Goal: Task Accomplishment & Management: Complete application form

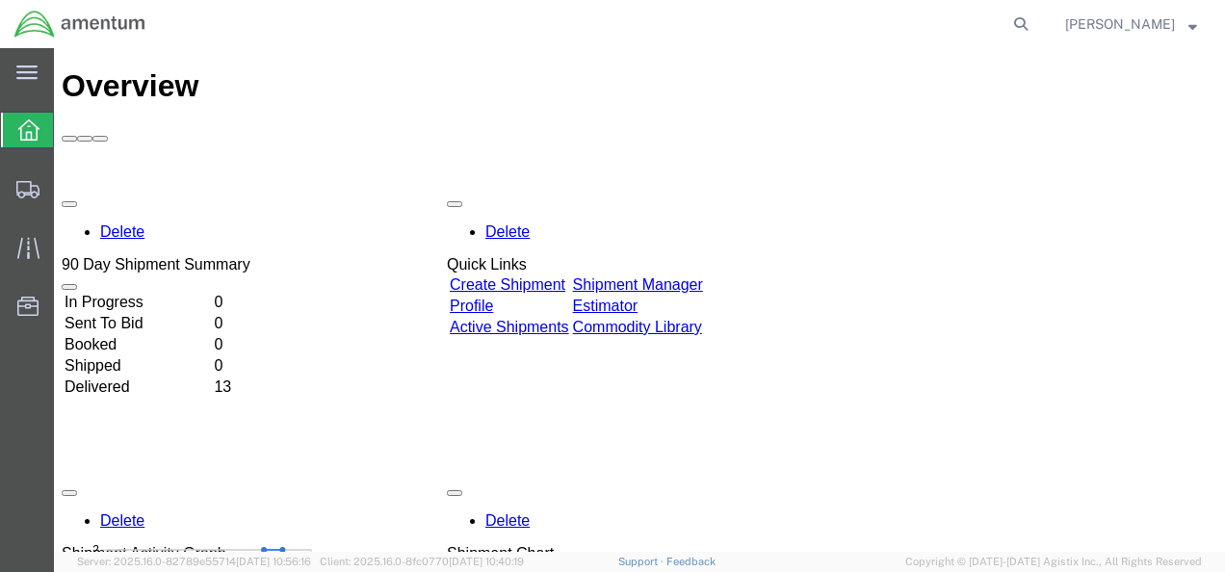
click at [548, 276] on link "Create Shipment" at bounding box center [508, 284] width 116 height 16
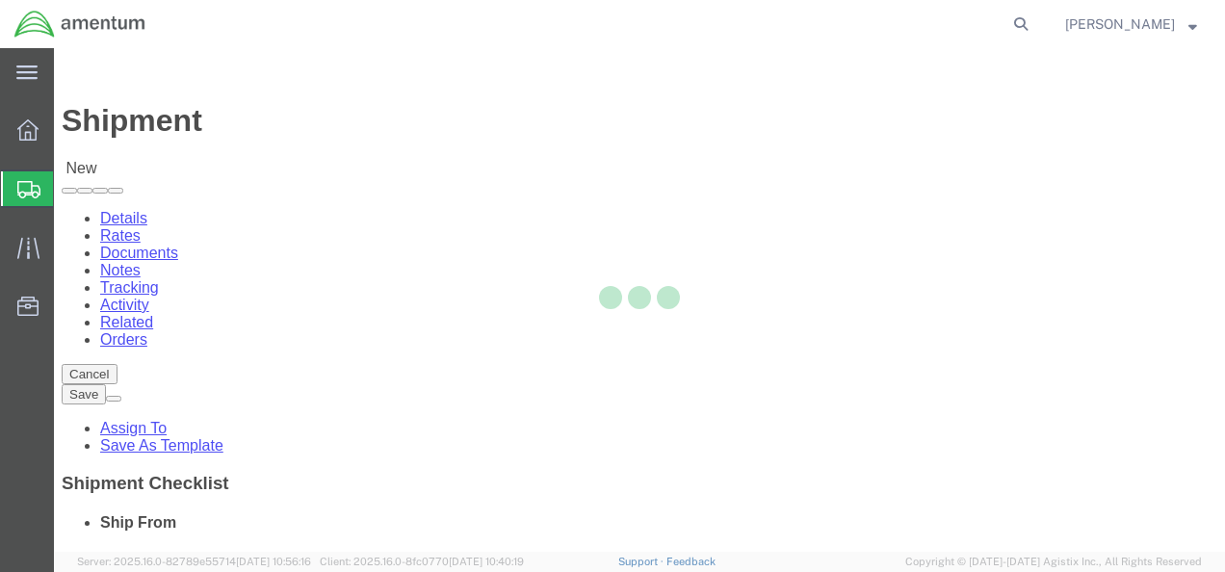
select select
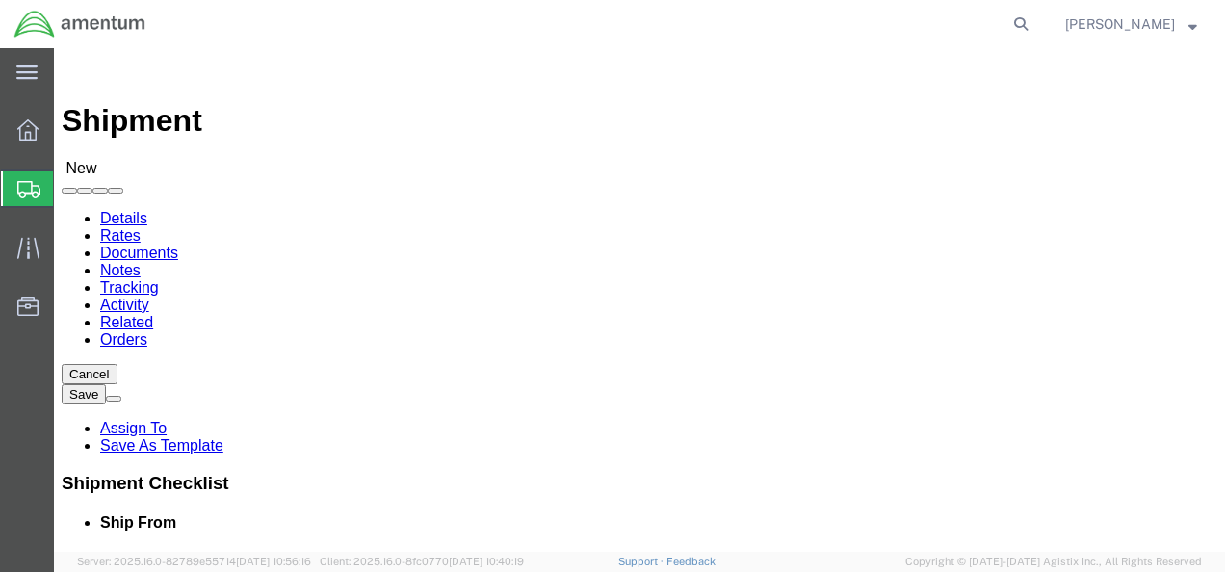
click div
click input "text"
type input "[PERSON_NAME]"
click p "- Amentum - ([PERSON_NAME]) Bldg P2050 [PERSON_NAME][GEOGRAPHIC_DATA]"
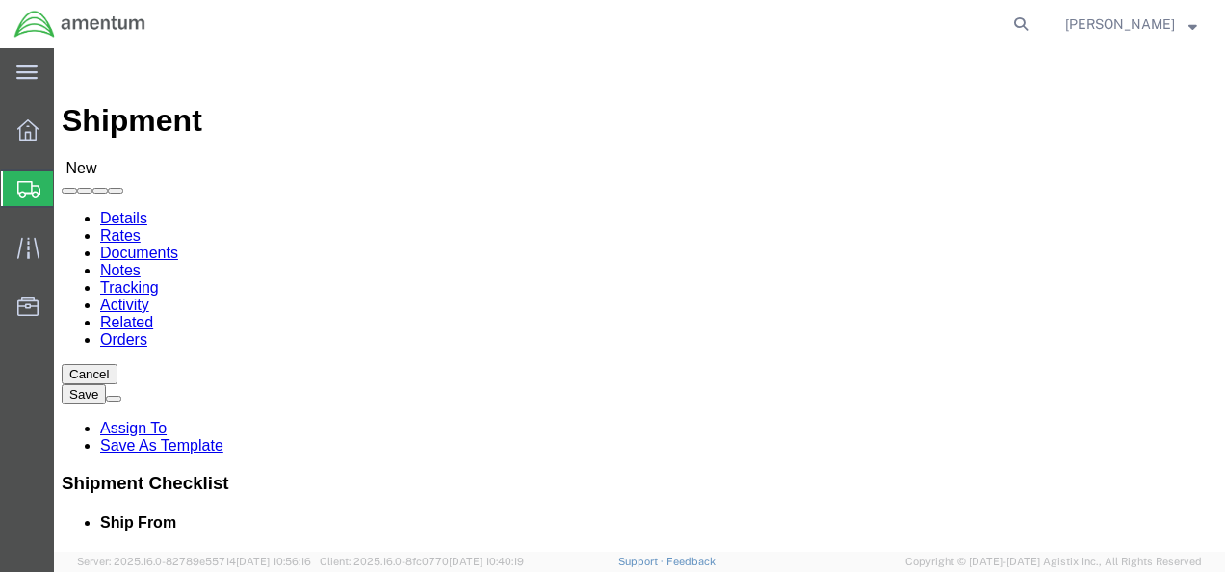
select select
type input "Amentum"
type input "[PERSON_NAME]"
type input "Bldg P2050 [PERSON_NAME][GEOGRAPHIC_DATA]"
type input "Fort Drum"
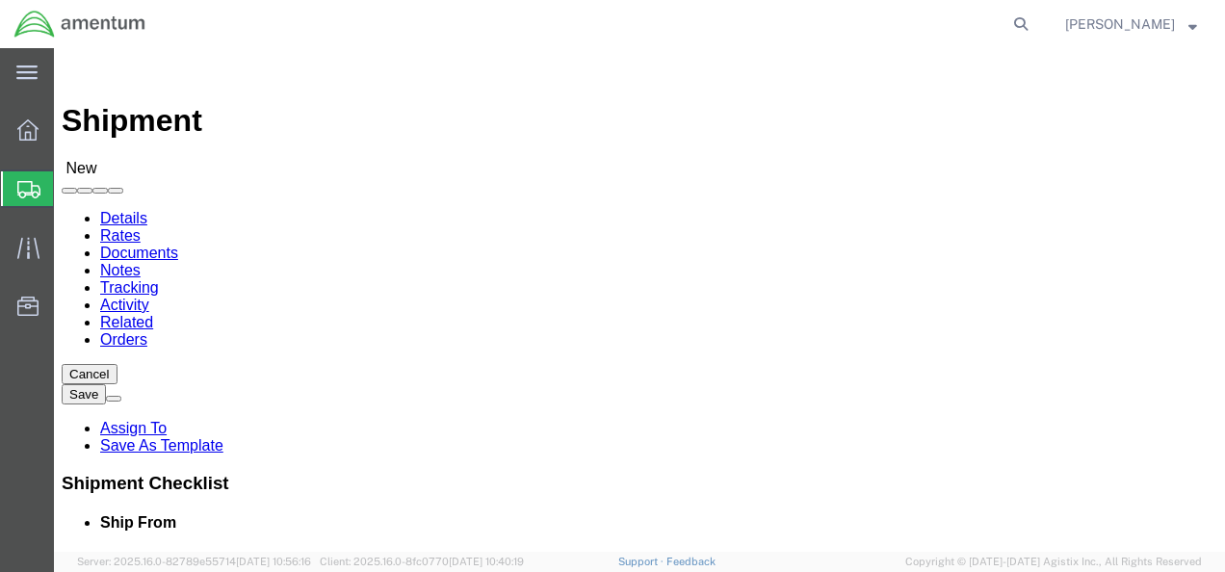
type input "13602"
type input "[PHONE_NUMBER]"
type input "[PERSON_NAME][EMAIL_ADDRESS][DOMAIN_NAME]"
checkbox input "true"
select select "NY"
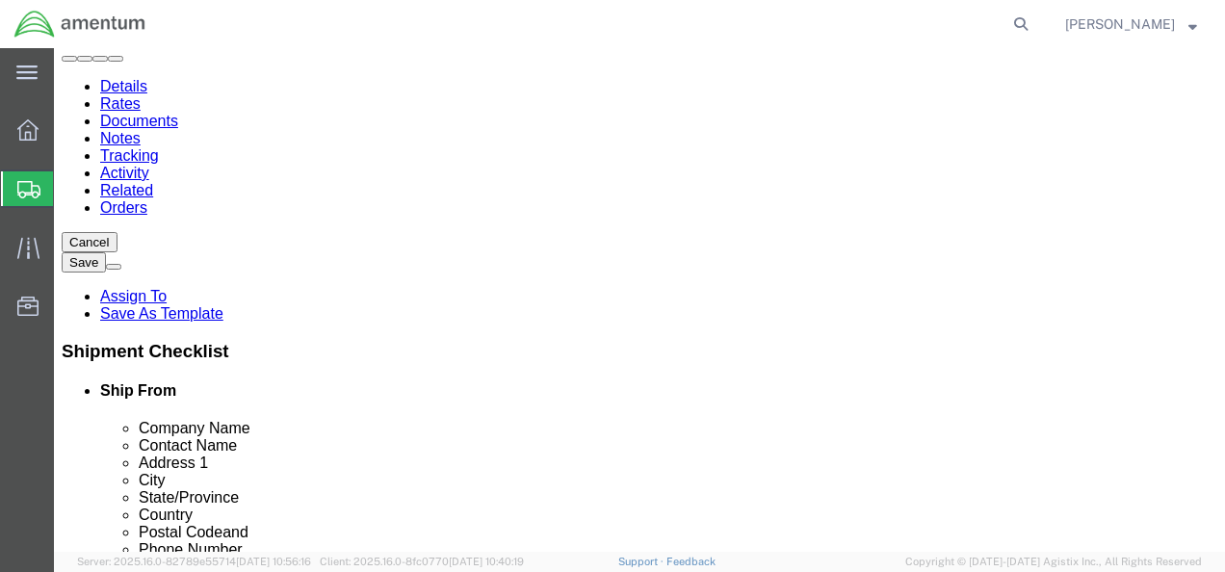
scroll to position [166, 0]
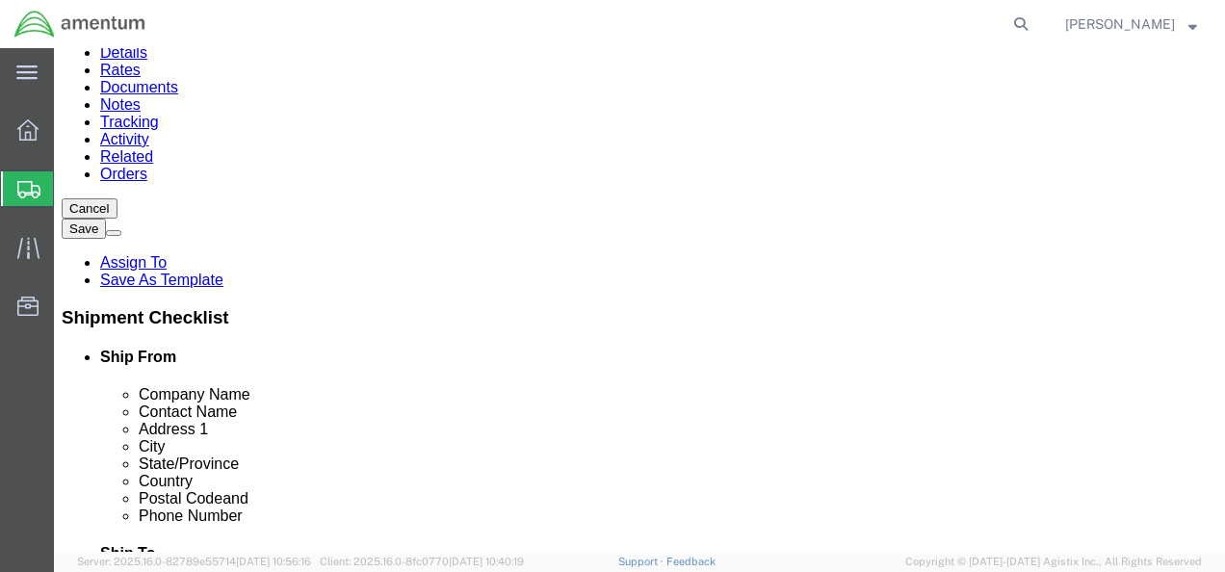
drag, startPoint x: 318, startPoint y: 239, endPoint x: 140, endPoint y: 251, distance: 178.6
click div "Contact Name [PERSON_NAME] [PERSON_NAME]"
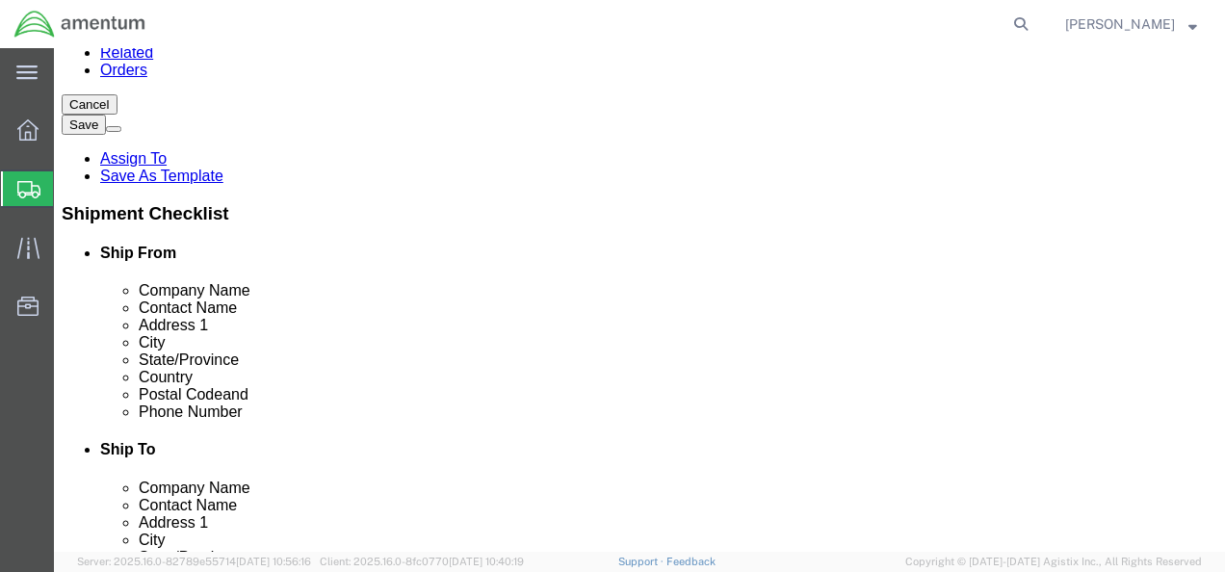
scroll to position [273, 0]
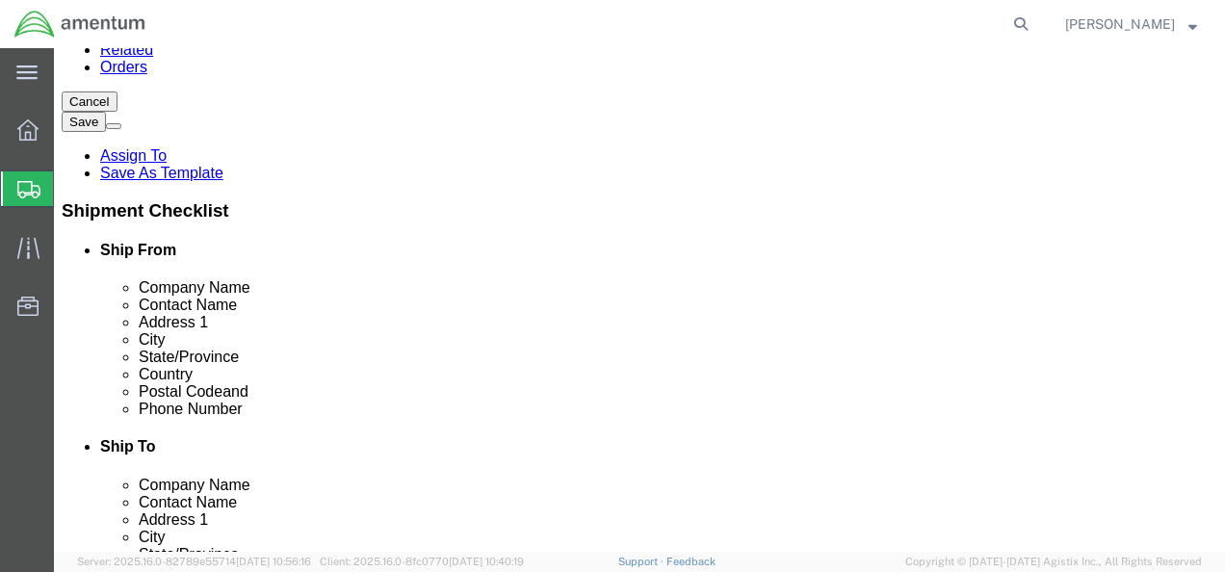
type input "[PERSON_NAME]"
drag, startPoint x: 377, startPoint y: 431, endPoint x: 175, endPoint y: 468, distance: 204.6
click div "Location My Profile Location [PHONE_NUMBER] [PHONE_NUMBER] [PHONE_NUMBER] [PHON…"
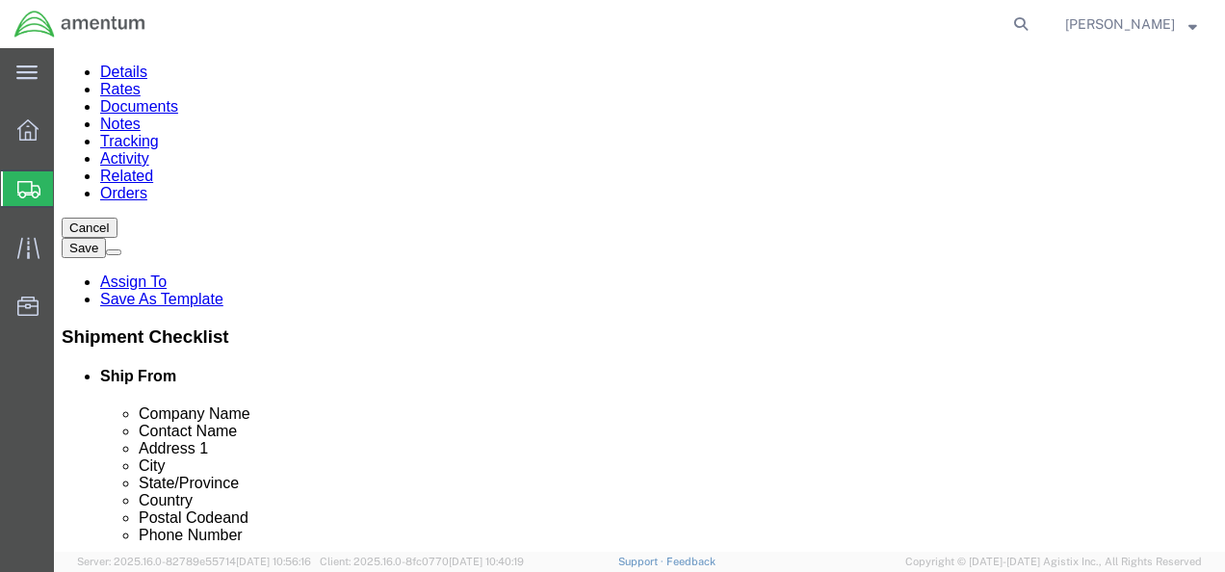
scroll to position [150, 0]
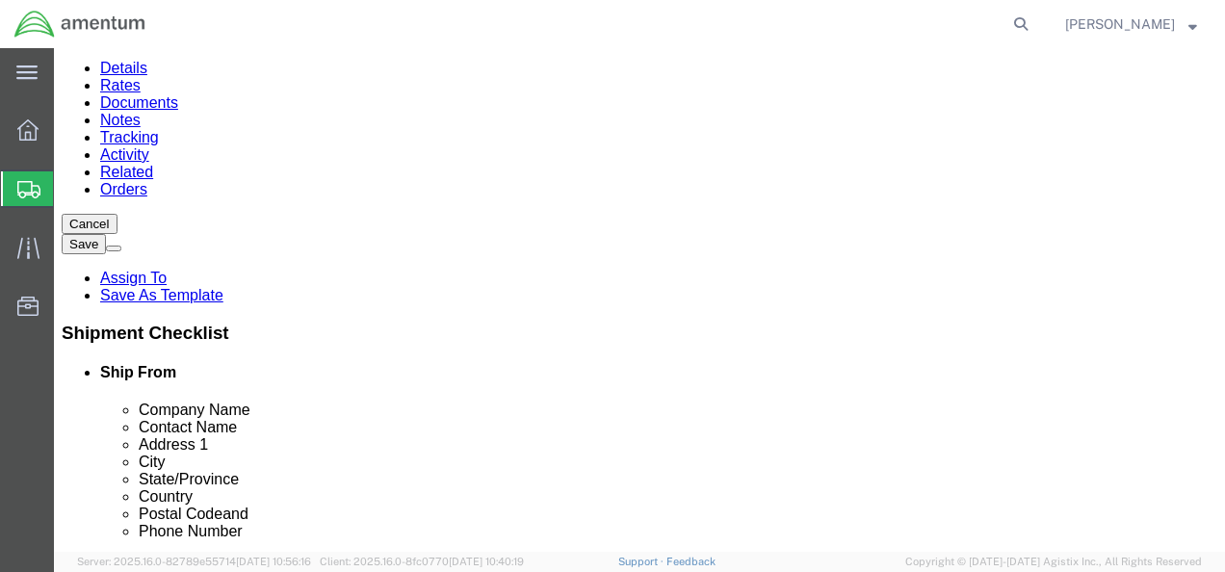
checkbox input "false"
click input "text"
type input "[PERSON_NAME]"
click p "- Amentum - ([PERSON_NAME]) [STREET_ADDRESS]"
select select
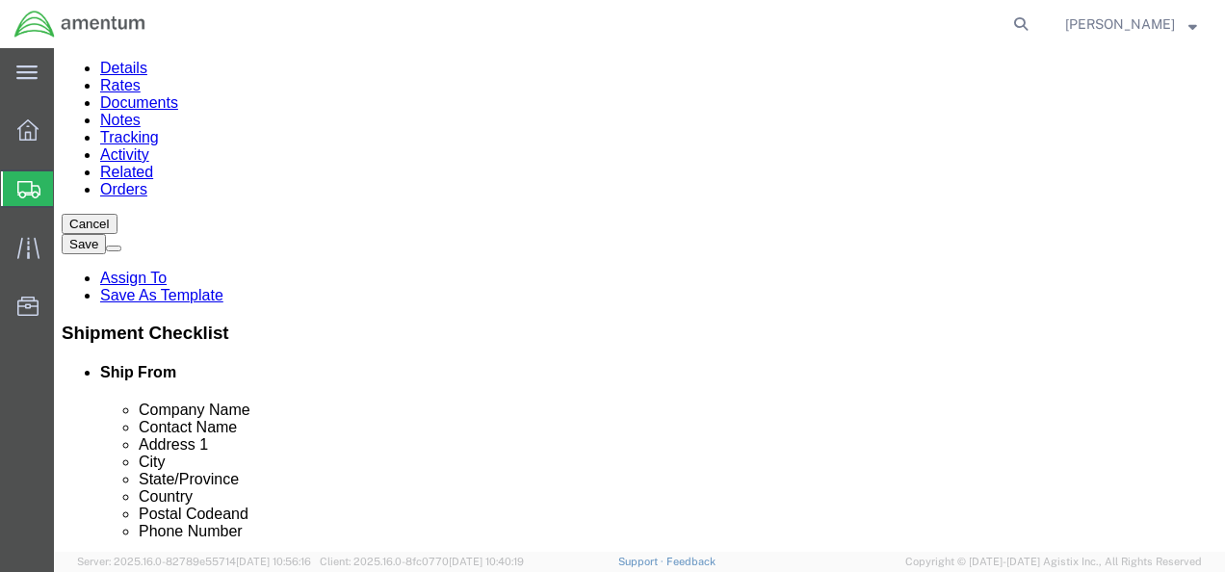
type input "Amentum"
type input "[PERSON_NAME]"
type input "[STREET_ADDRESS]"
type input "[GEOGRAPHIC_DATA]"
type input "12553"
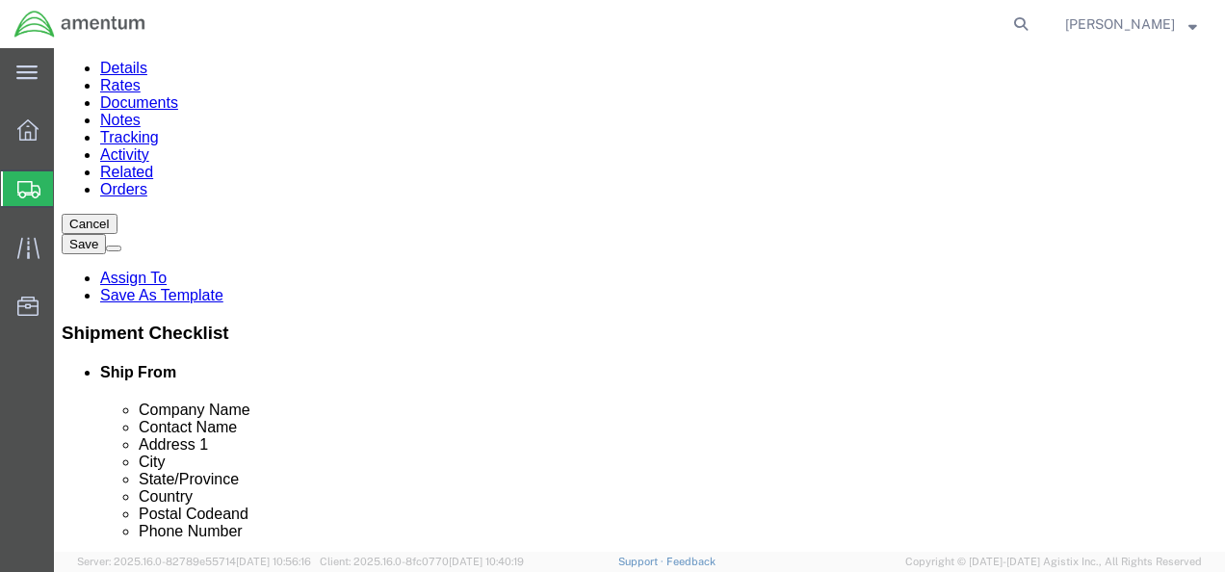
select select "NY"
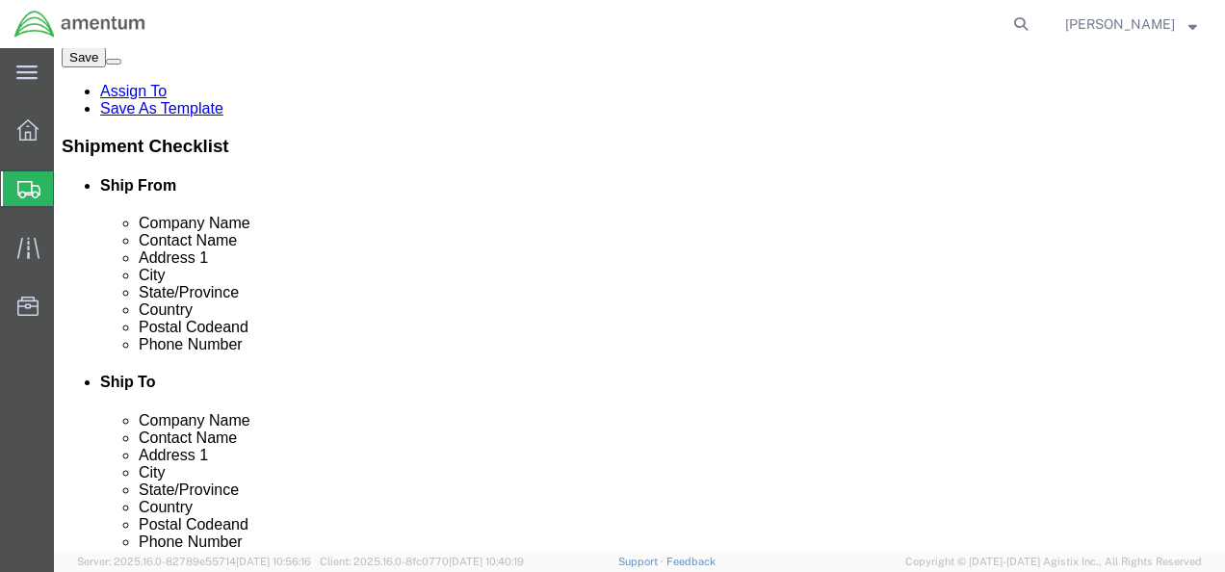
scroll to position [349, 0]
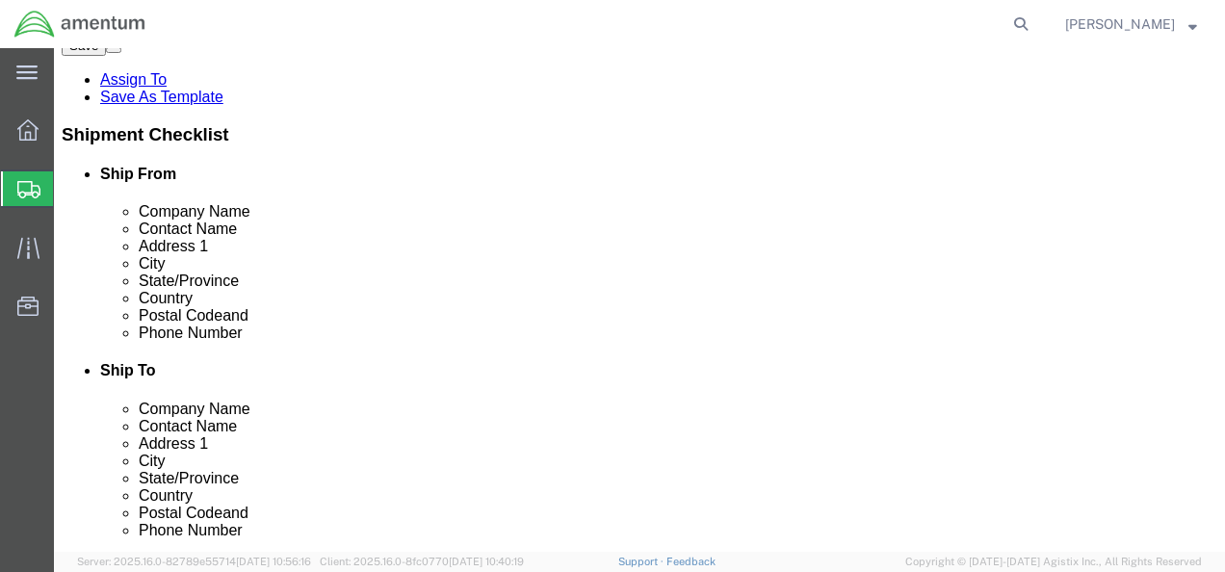
type input "[PERSON_NAME]"
click input "text"
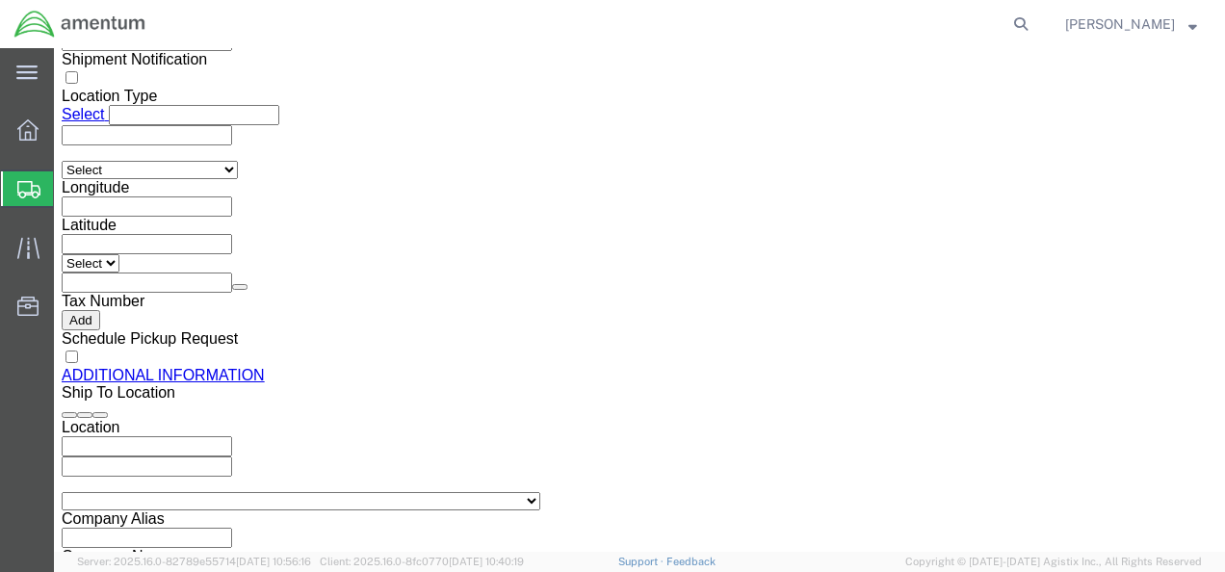
scroll to position [1770, 0]
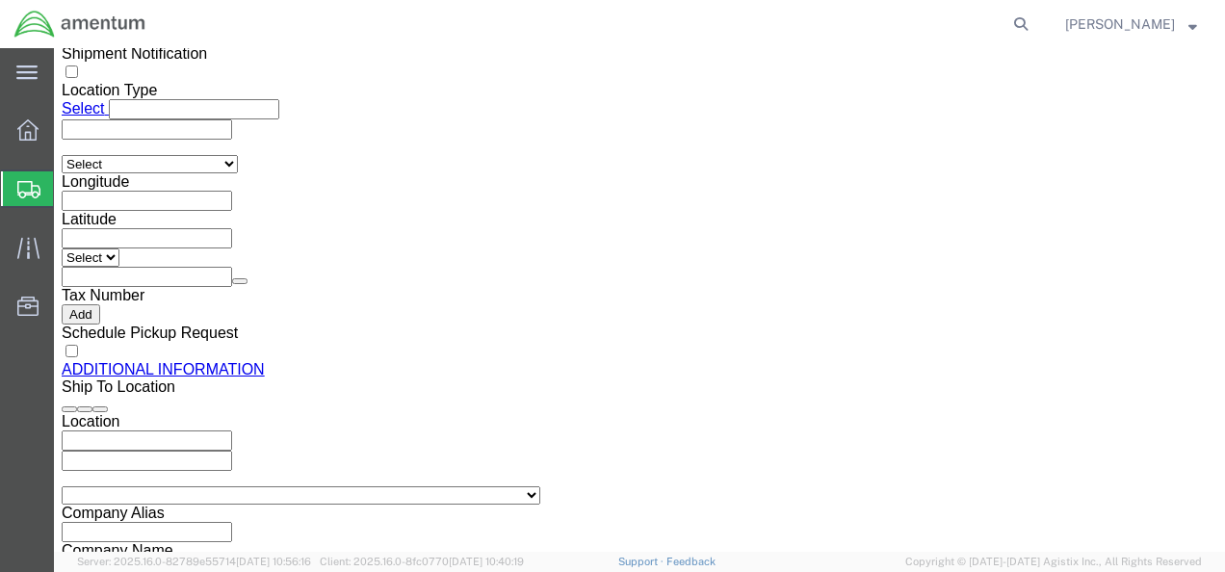
type input "[PHONE_NUMBER]"
checkbox input "true"
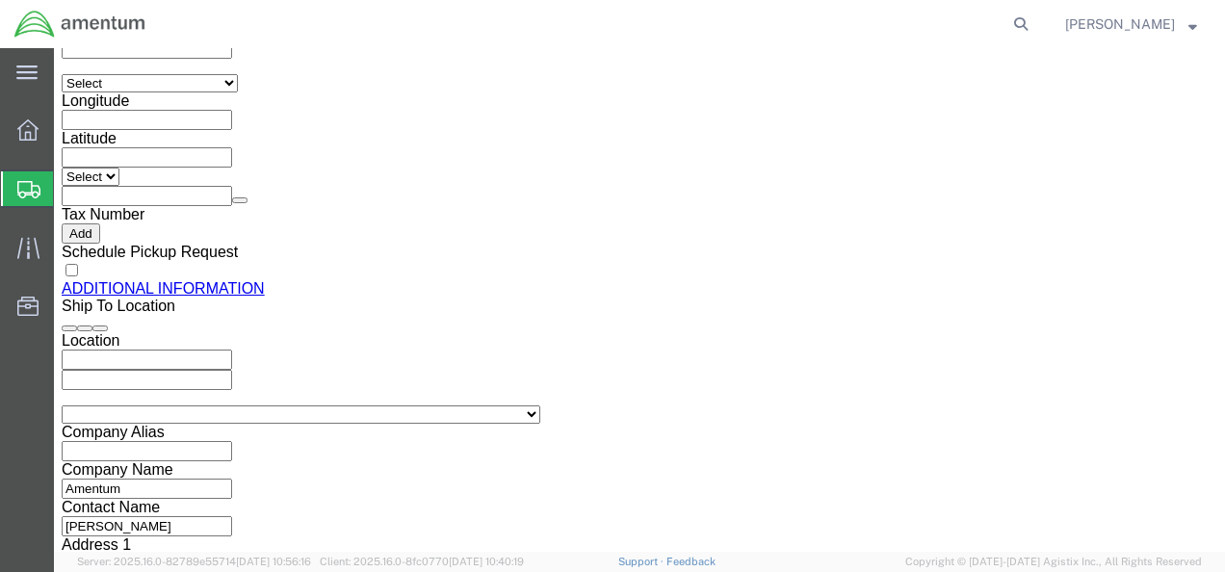
click button "Continue"
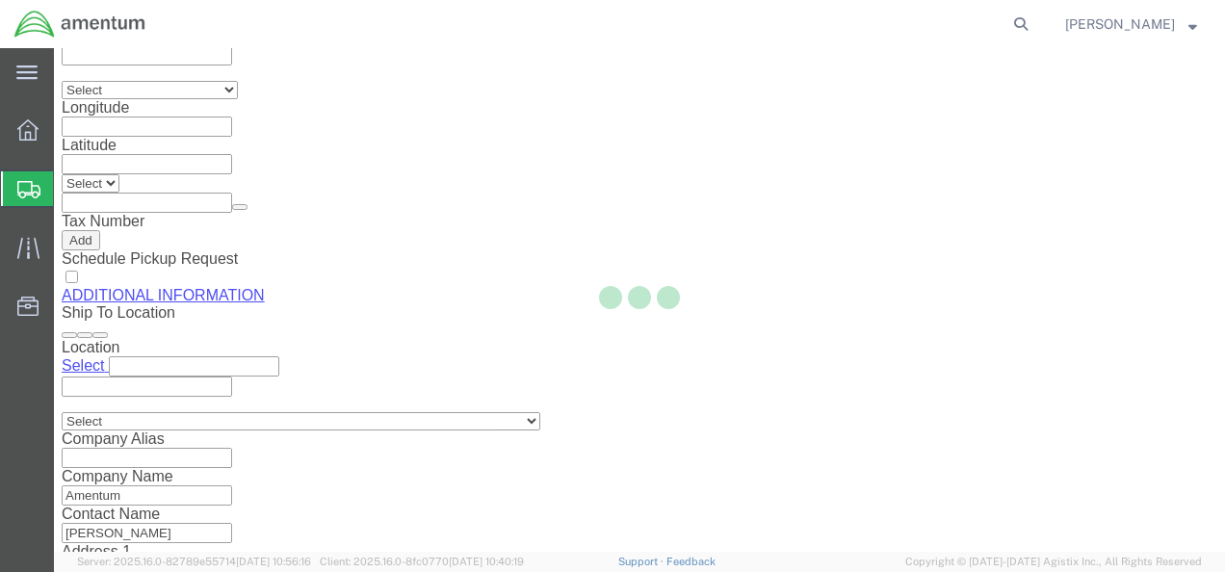
scroll to position [1690, 0]
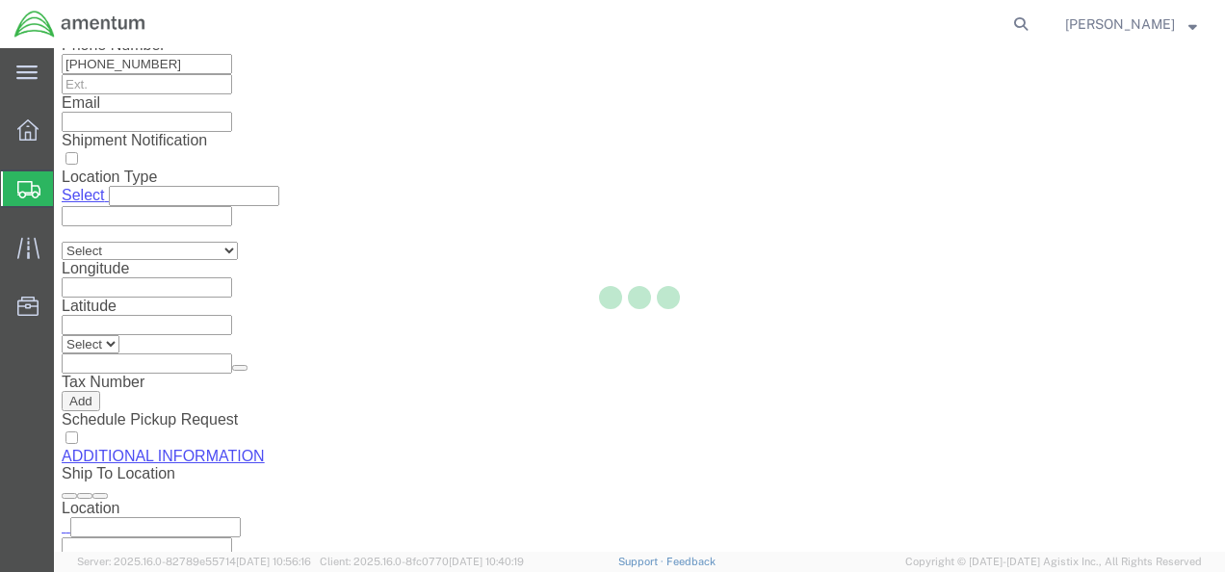
select select "CBOX"
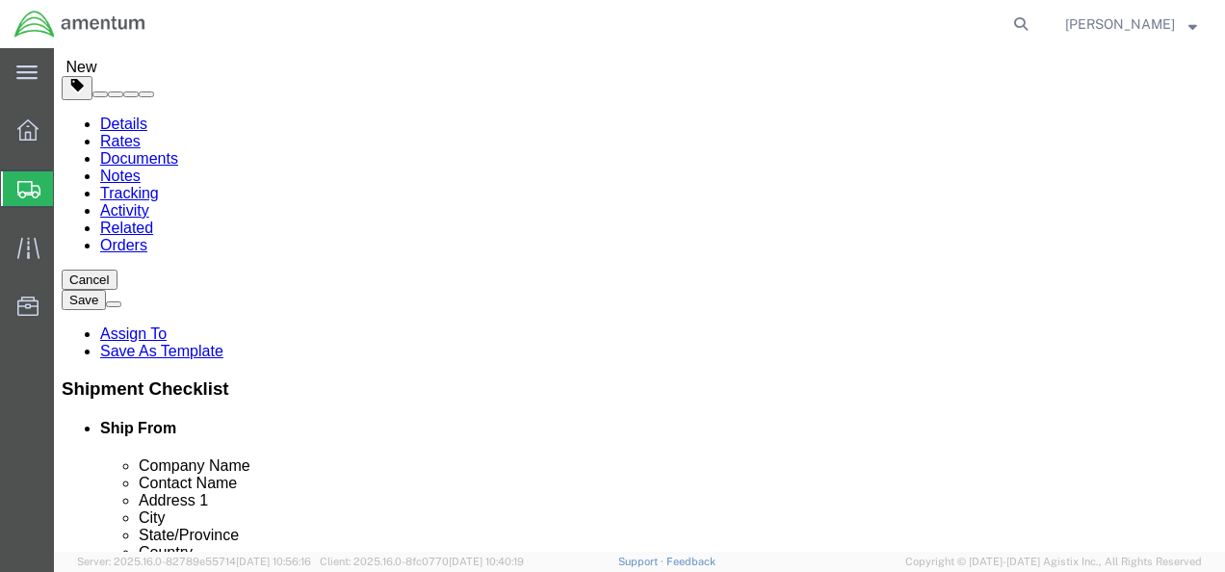
scroll to position [102, 0]
click input "text"
type input "24"
click input "text"
type input "26"
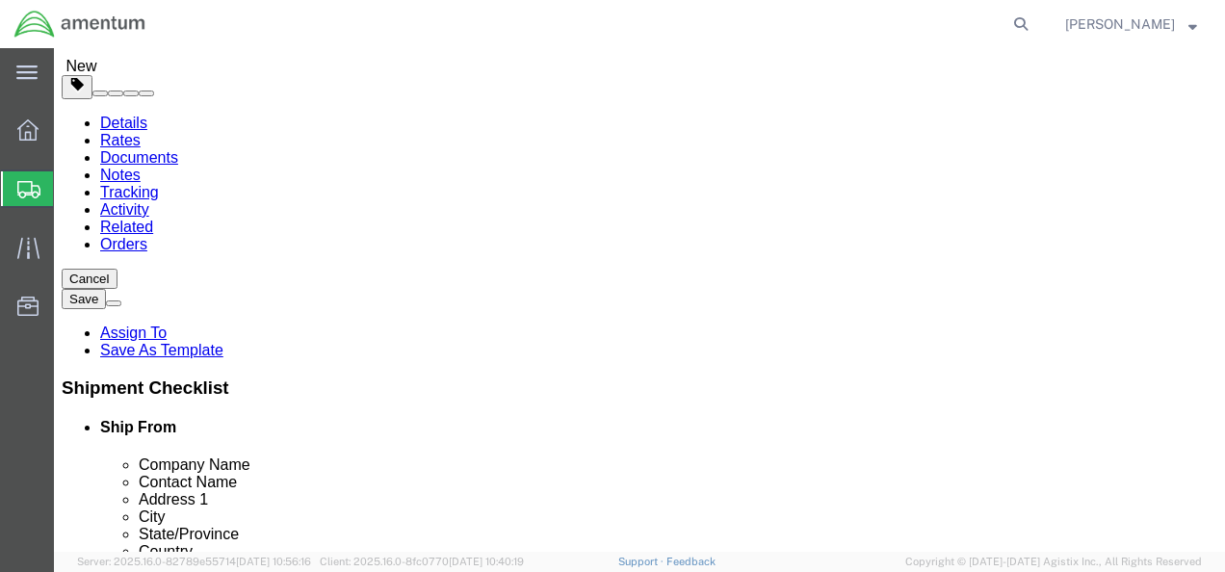
click input "text"
type input "13"
click input "0.00"
type input "25.00"
click link "Add Content"
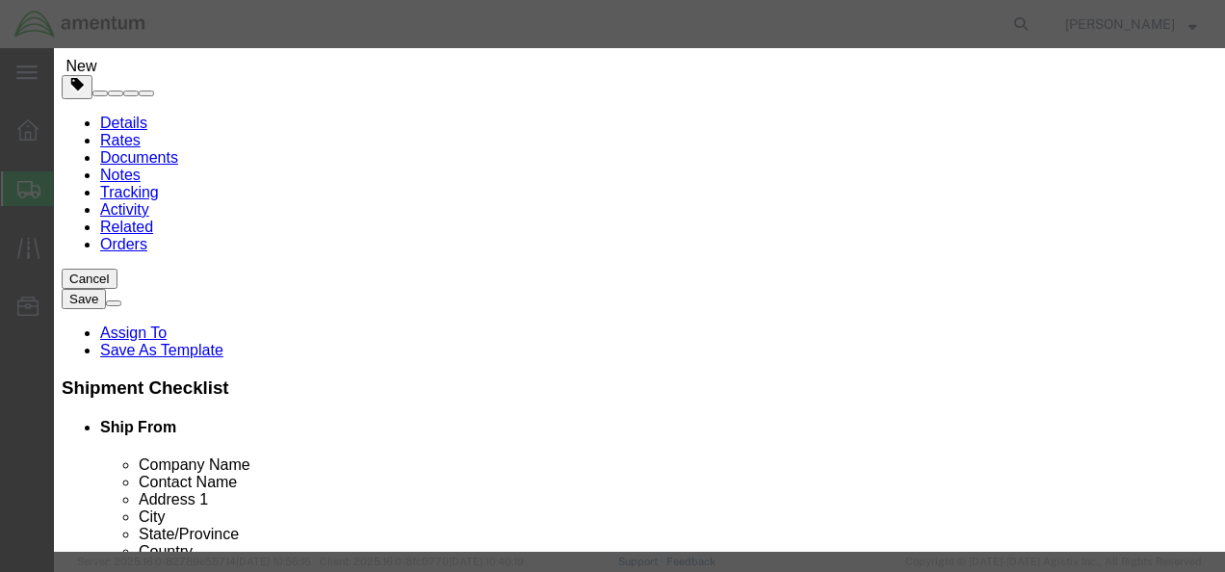
click input "text"
type input "Calibrated Tools"
click input "0"
type input "3"
click input "text"
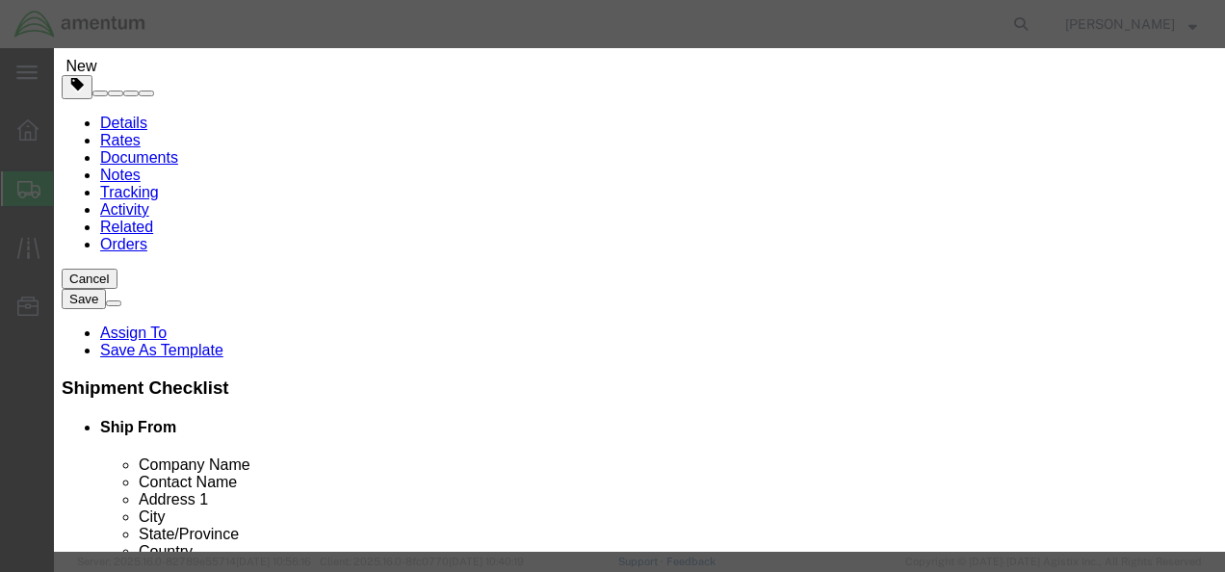
type input "1500"
click button "Save & Close"
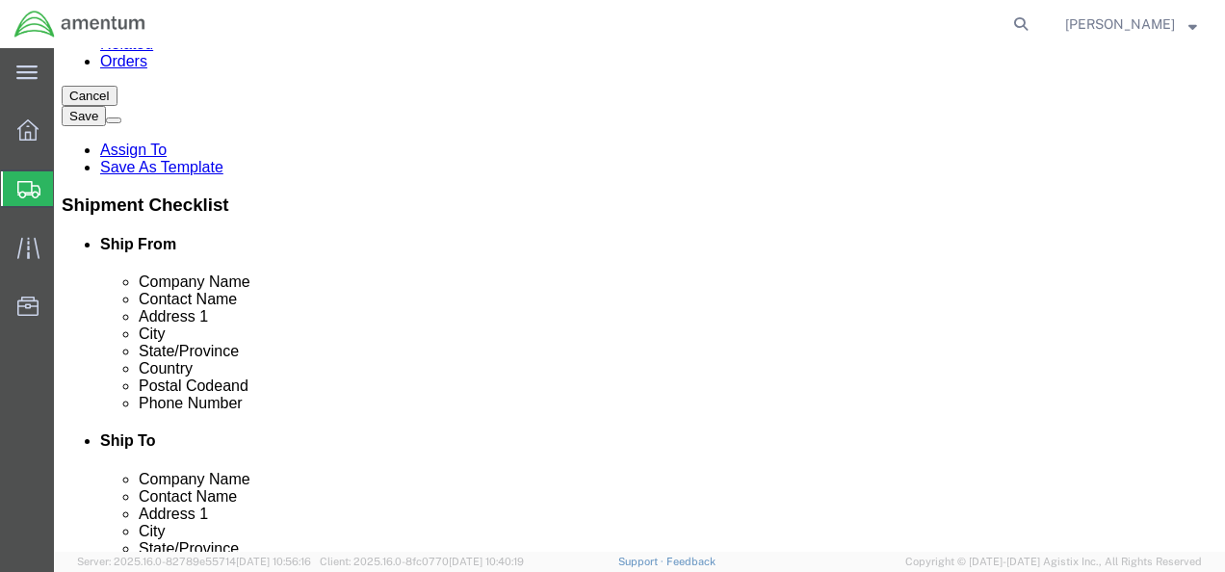
scroll to position [352, 0]
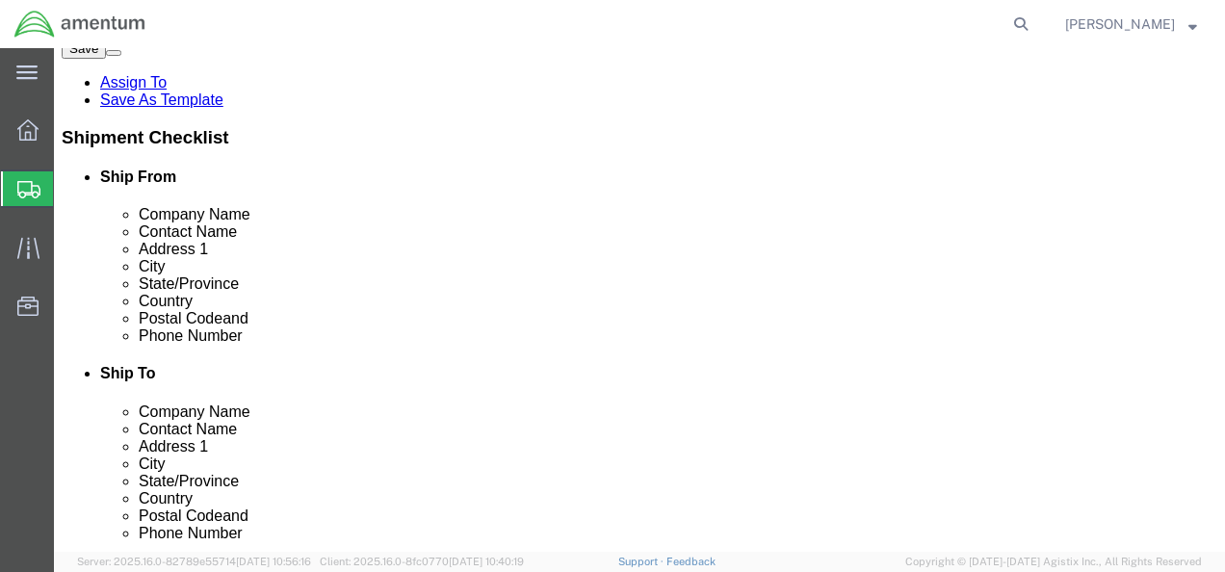
click icon
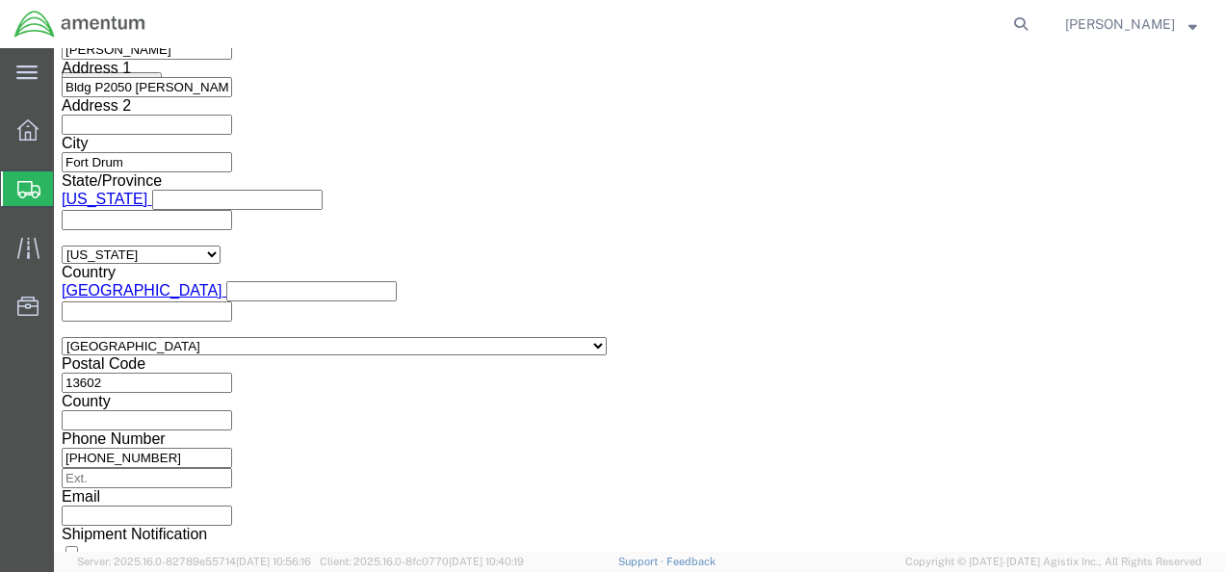
scroll to position [1293, 0]
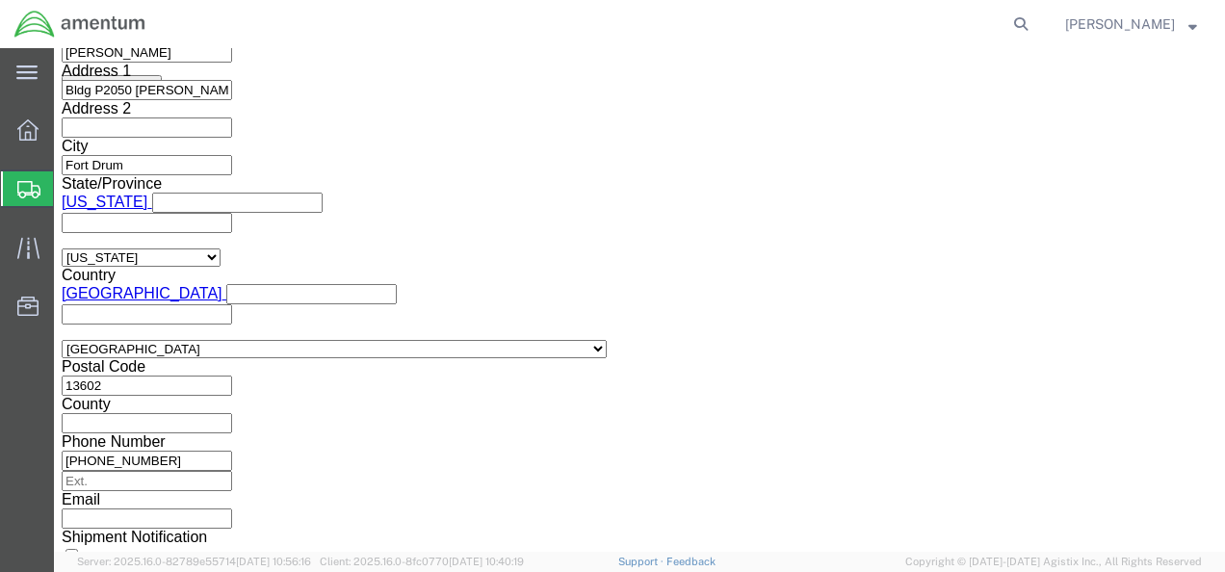
click input "text"
type input "56454656"
click select "Select Account Type Activity ID Airline Appointment Number ASN Batch Request # …"
select select "CUSTREF"
click select "Select Account Type Activity ID Airline Appointment Number ASN Batch Request # …"
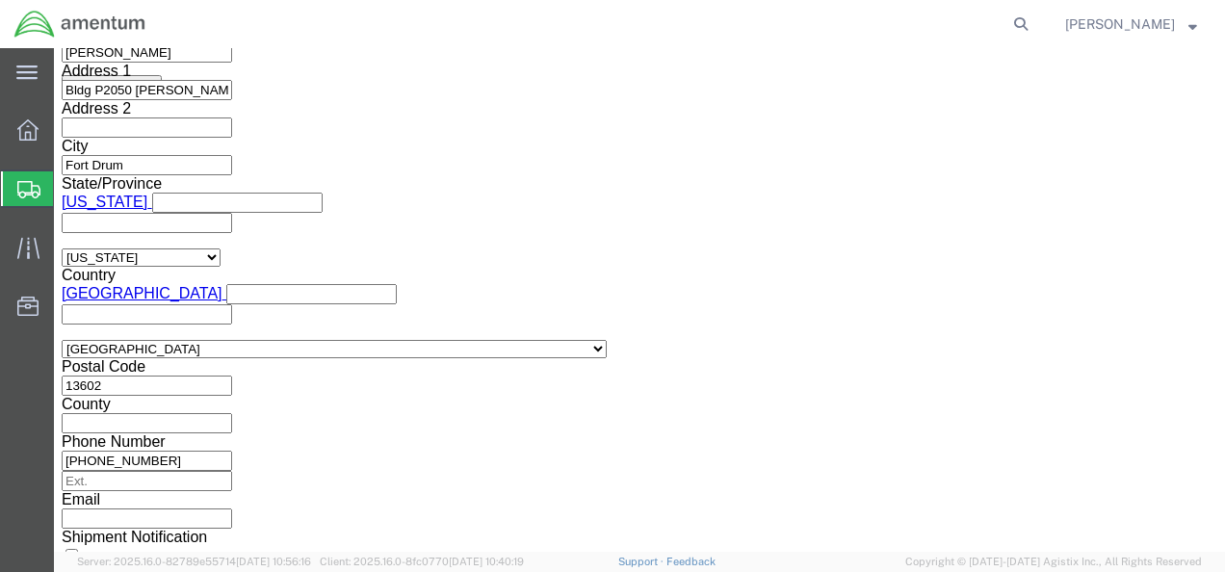
click input "text"
click input "1521An.031"
type input "1521AN.031"
click select "Select Account Type Activity ID Airline Appointment Number ASN Batch Request # …"
select select "PROJNUM"
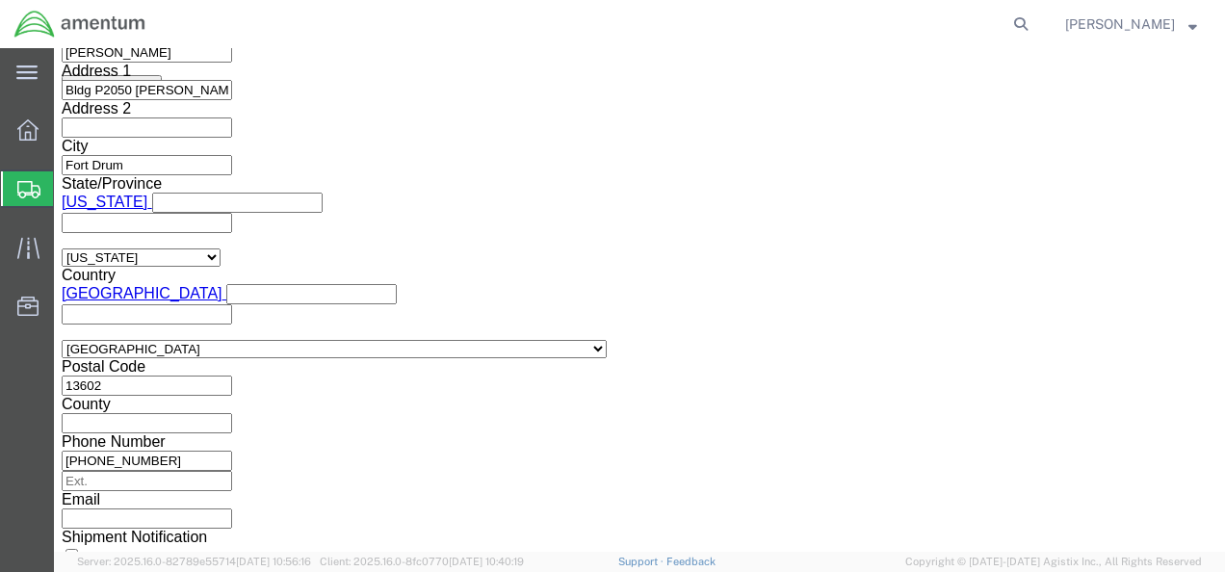
click select "Select Account Type Activity ID Airline Appointment Number ASN Batch Request # …"
click input "text"
type input "4998.R.1521.AN.AN.0D.WPNT.00"
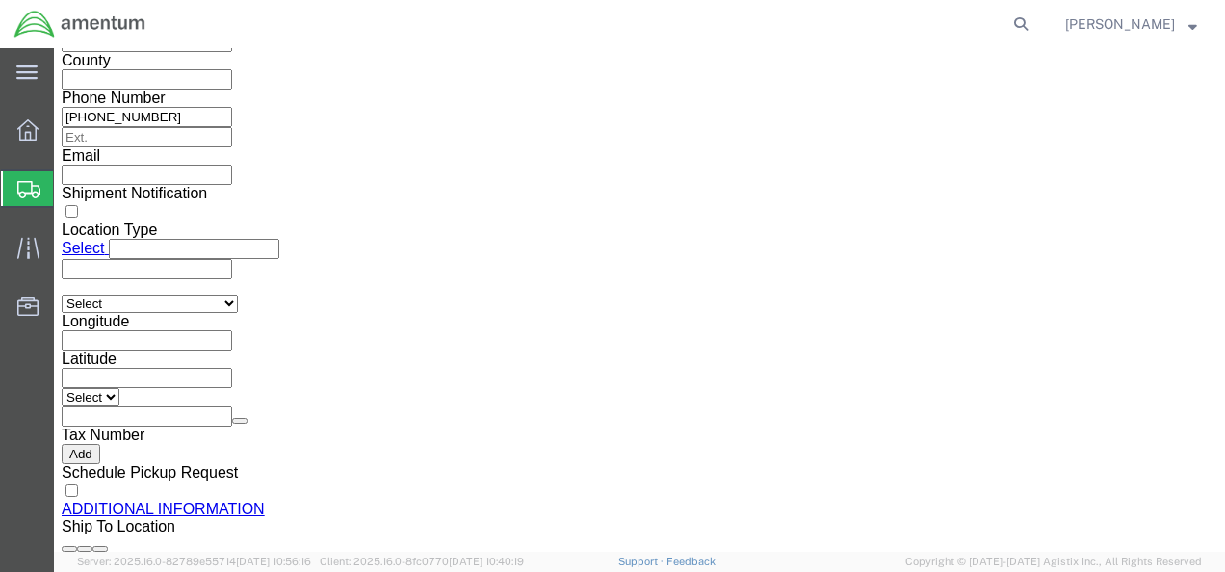
scroll to position [1654, 0]
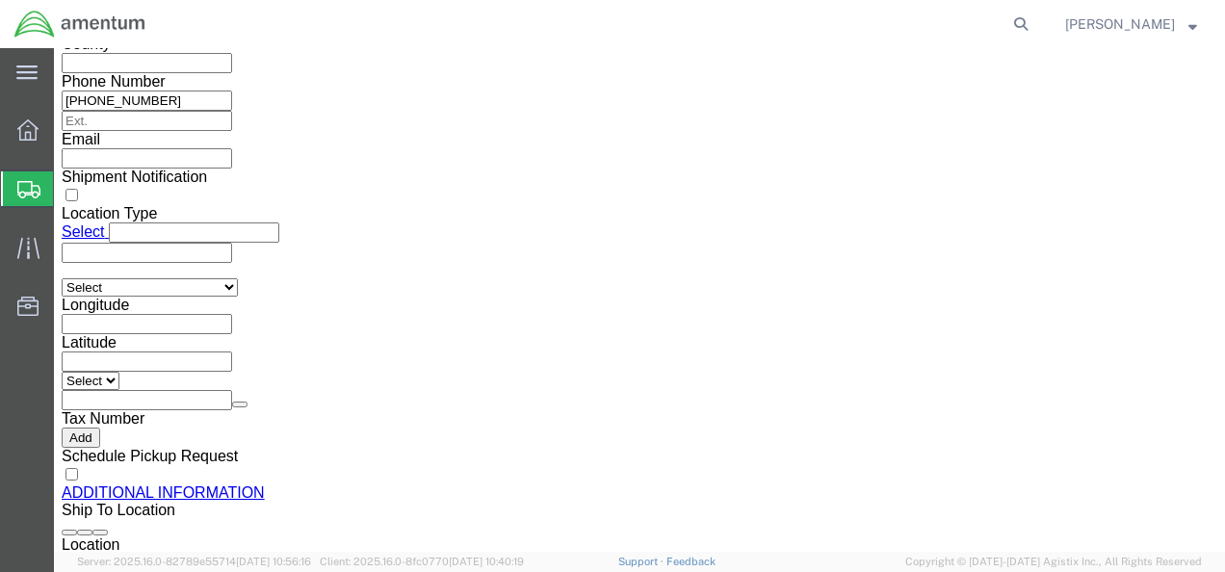
click button "Rate Shipment"
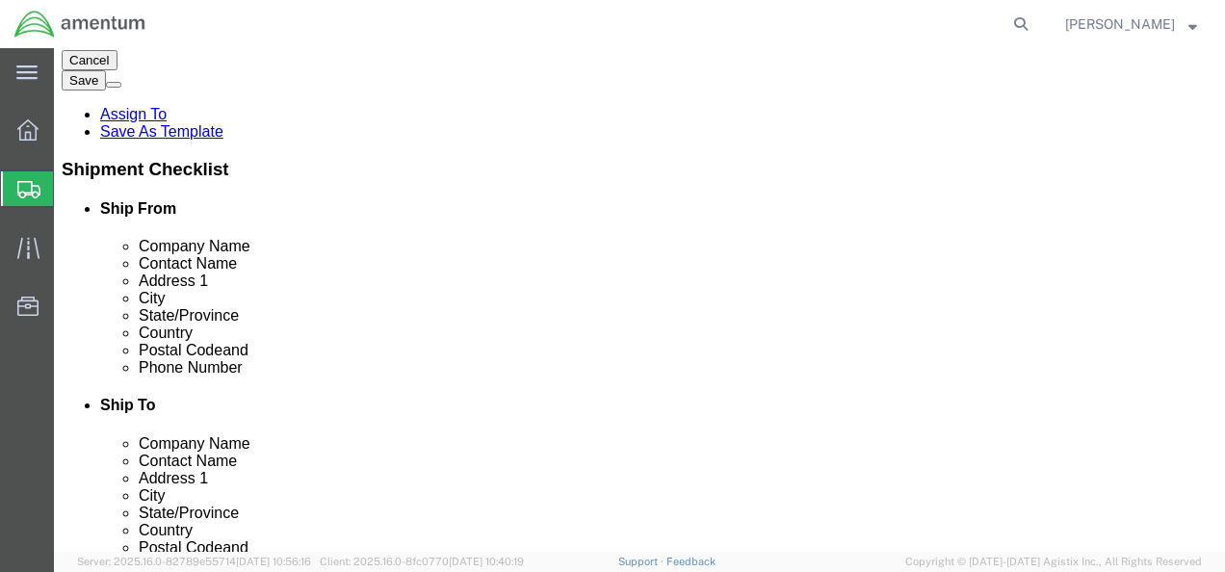
scroll to position [357, 0]
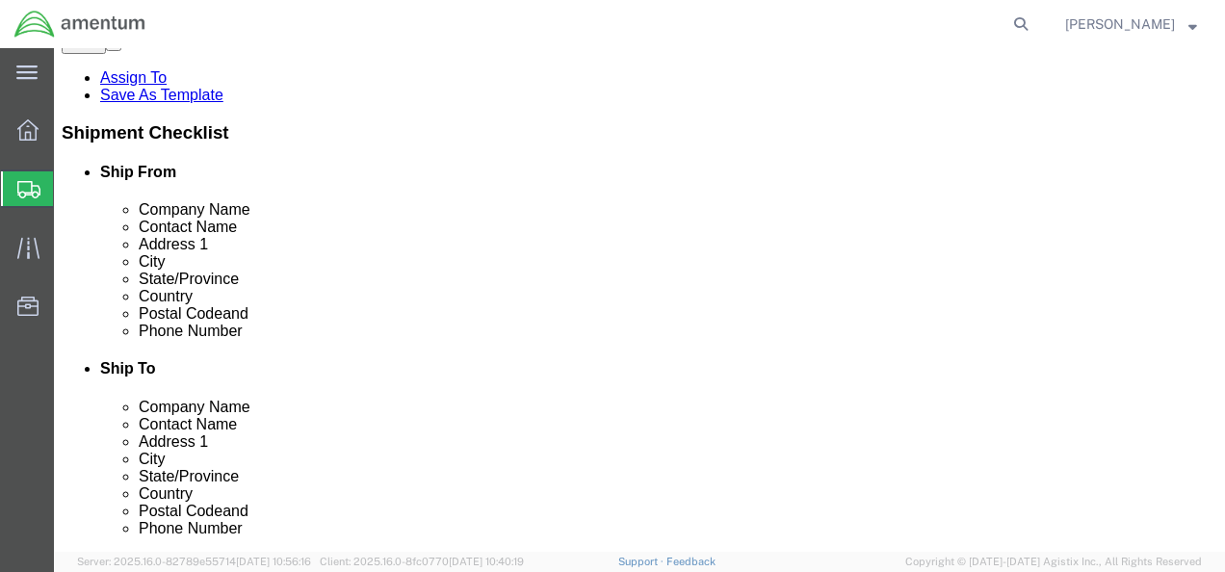
drag, startPoint x: 785, startPoint y: 346, endPoint x: 658, endPoint y: 347, distance: 127.1
click input "[PHONE_NUMBER]"
paste input "[PHONE_NUMBER]"
type input "[PHONE_NUMBER]"
drag, startPoint x: 747, startPoint y: 344, endPoint x: 648, endPoint y: 344, distance: 99.2
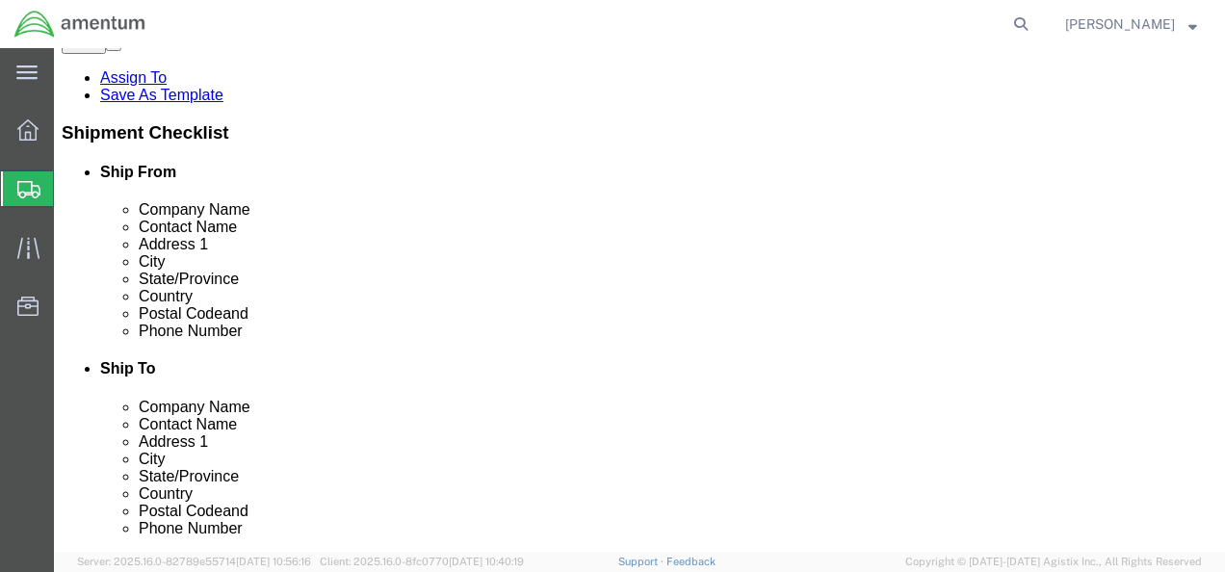
click div "[PHONE_NUMBER]"
checkbox input "false"
click button "Rate Shipment"
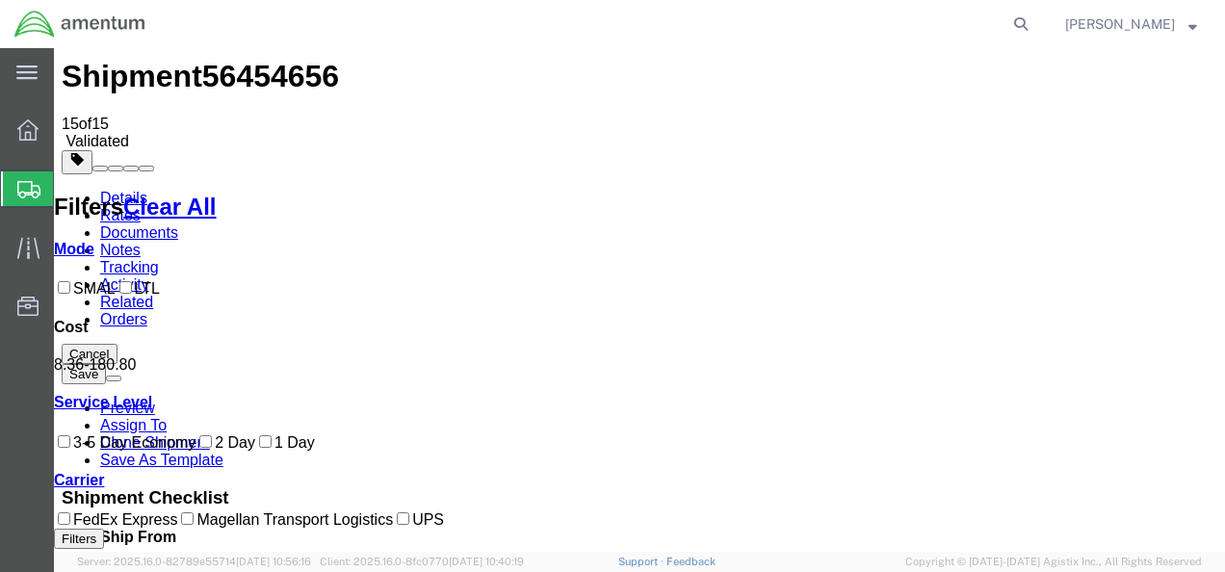
scroll to position [46, 0]
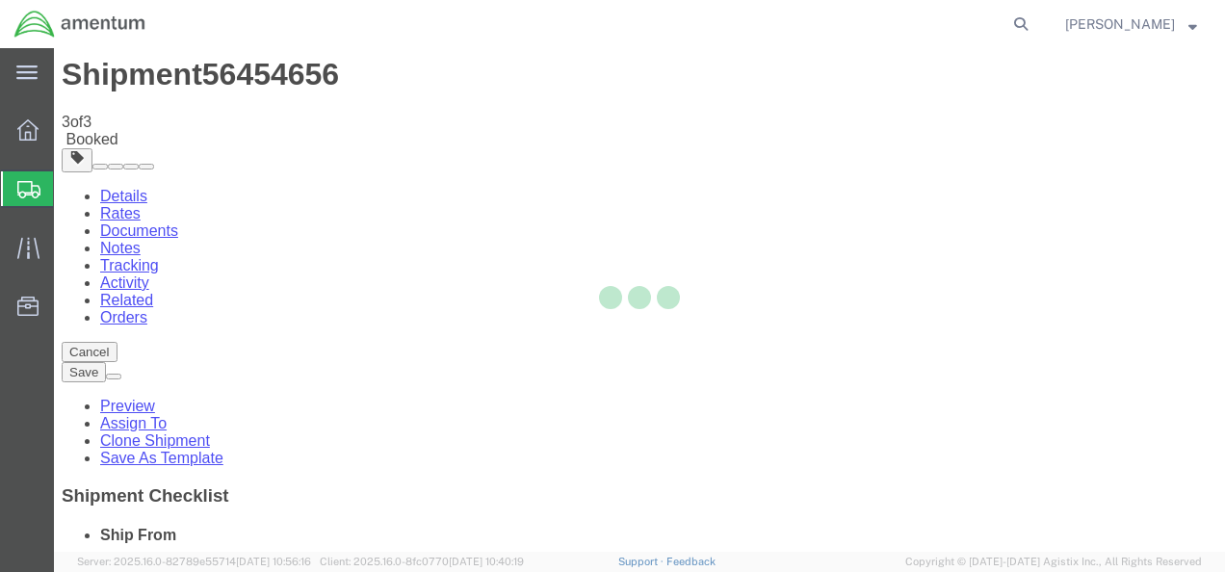
scroll to position [0, 0]
